Goal: Task Accomplishment & Management: Manage account settings

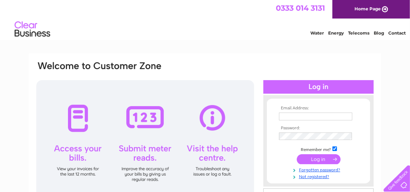
type input "marie-claire.docherty@parliament.scot"
click at [321, 158] on input "submit" at bounding box center [318, 159] width 44 height 10
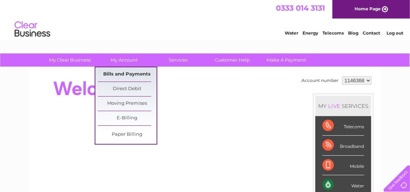
click at [131, 73] on link "Bills and Payments" at bounding box center [127, 74] width 59 height 14
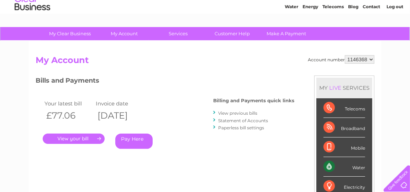
scroll to position [36, 0]
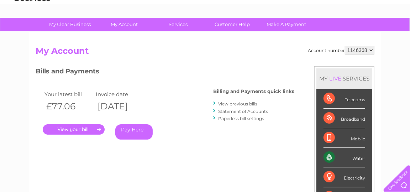
click at [88, 128] on link "." at bounding box center [74, 129] width 62 height 10
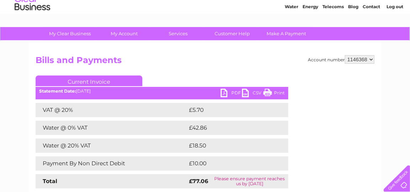
scroll to position [36, 0]
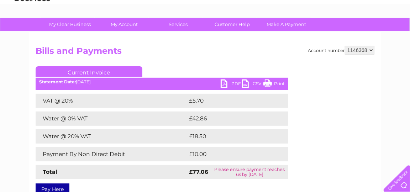
click at [233, 84] on link "PDF" at bounding box center [230, 84] width 21 height 10
